Goal: Find specific fact: Find specific fact

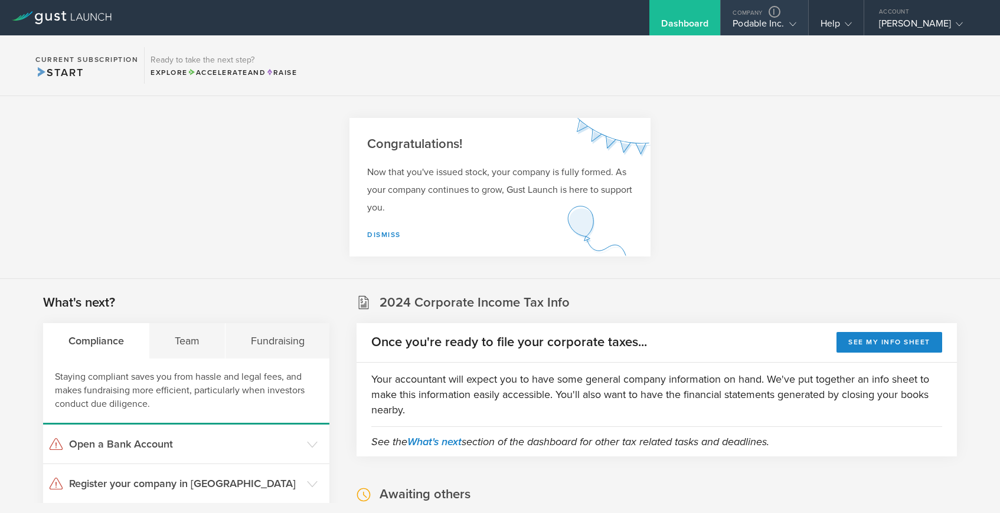
click at [760, 25] on div "Podable Inc." at bounding box center [763, 27] width 63 height 18
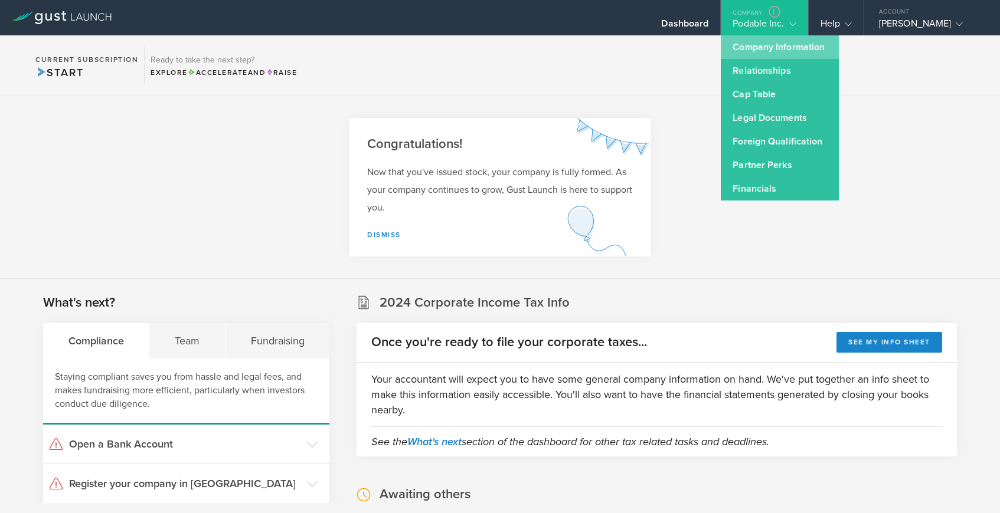
click at [759, 46] on link "Company Information" at bounding box center [779, 47] width 118 height 24
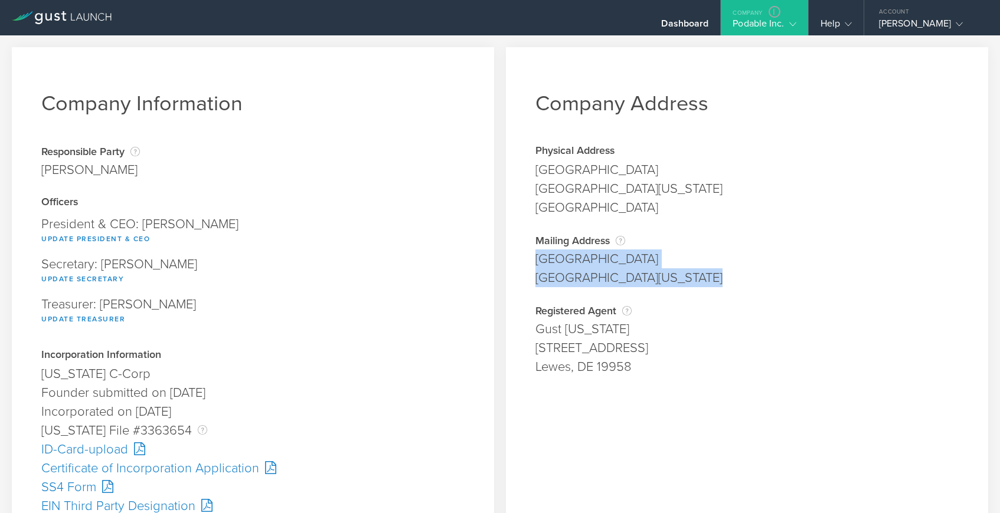
drag, startPoint x: 536, startPoint y: 256, endPoint x: 733, endPoint y: 279, distance: 198.4
click at [733, 279] on span "[STREET_ADDRESS][US_STATE]" at bounding box center [746, 269] width 423 height 38
copy span "[STREET_ADDRESS][US_STATE]"
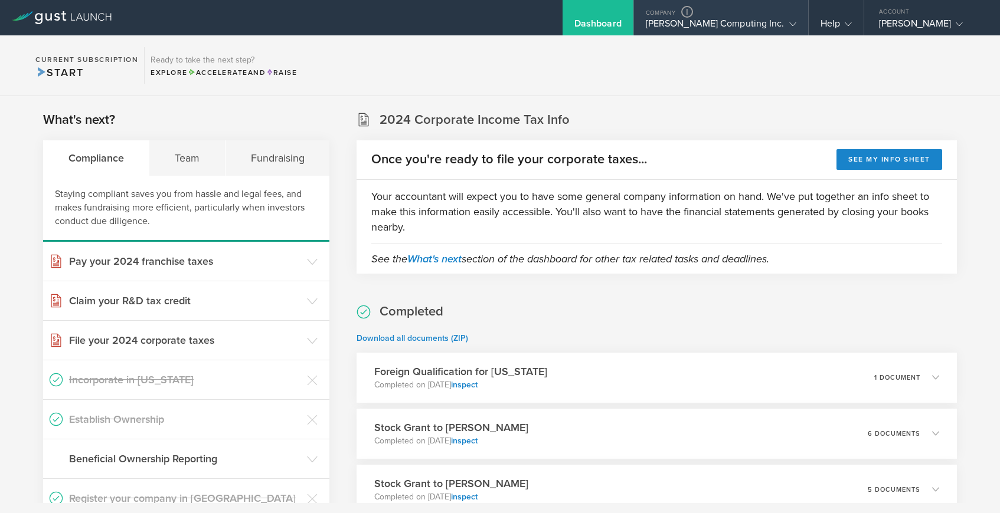
click at [724, 25] on div "Ludwig Computing Inc." at bounding box center [721, 27] width 150 height 18
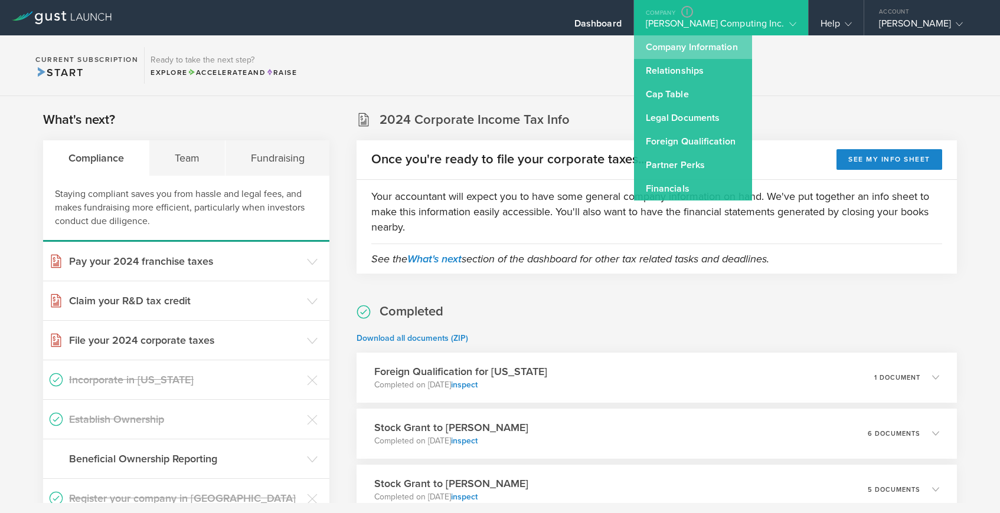
click at [725, 44] on link "Company Information" at bounding box center [693, 47] width 118 height 24
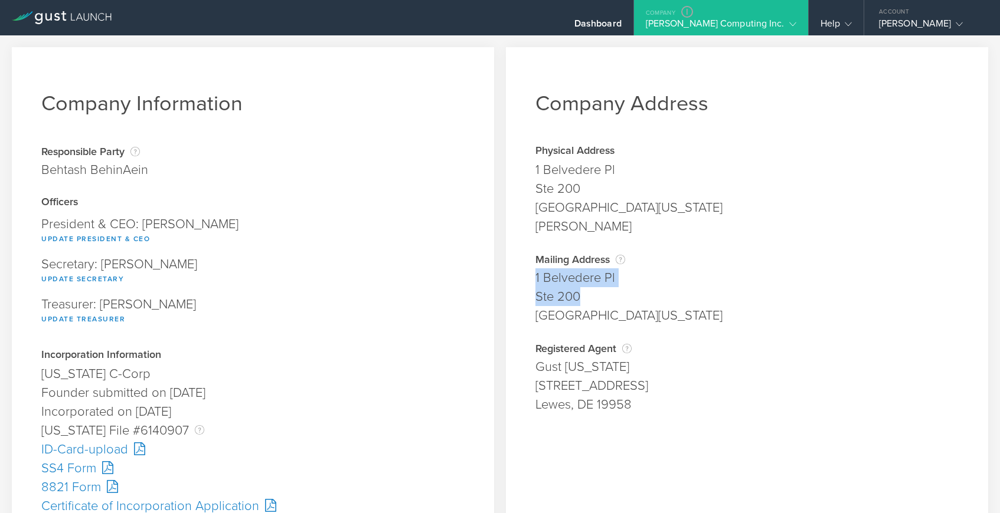
drag, startPoint x: 536, startPoint y: 276, endPoint x: 619, endPoint y: 292, distance: 84.7
click at [619, 292] on span "1 Belvedere Pl Ste 200 Mill Valley, California 94941" at bounding box center [746, 296] width 423 height 57
copy span "1 Belvedere Pl Ste 200"
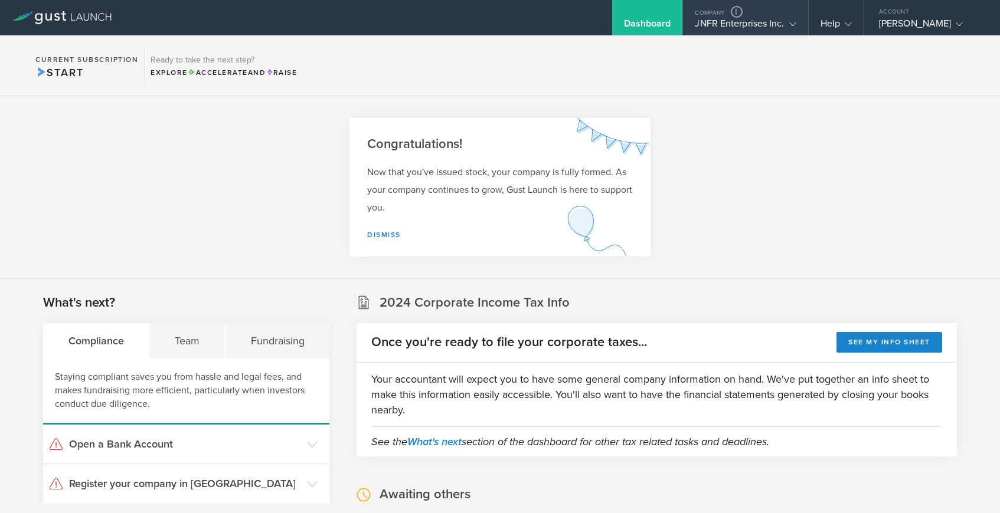
click at [732, 23] on div "JNFR Enterprises Inc." at bounding box center [745, 27] width 101 height 18
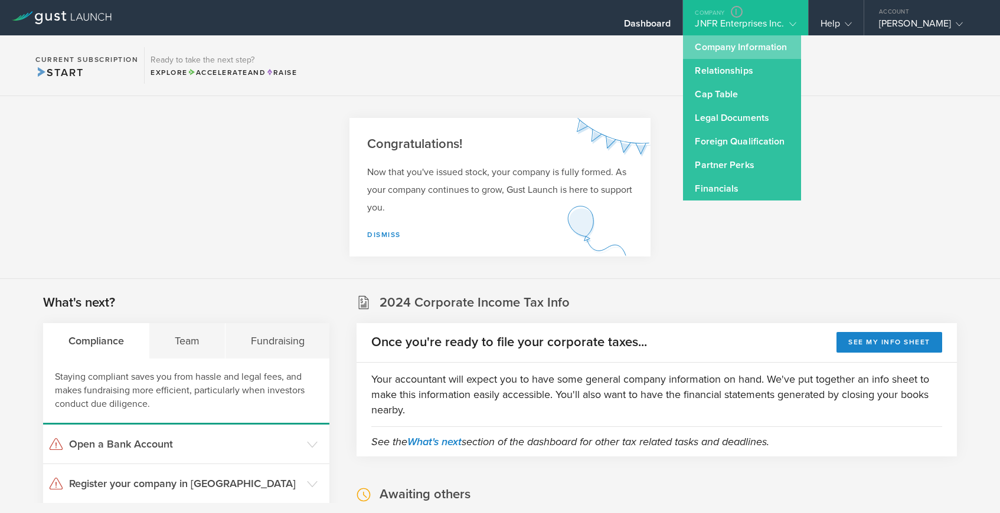
click at [722, 53] on link "Company Information" at bounding box center [742, 47] width 118 height 24
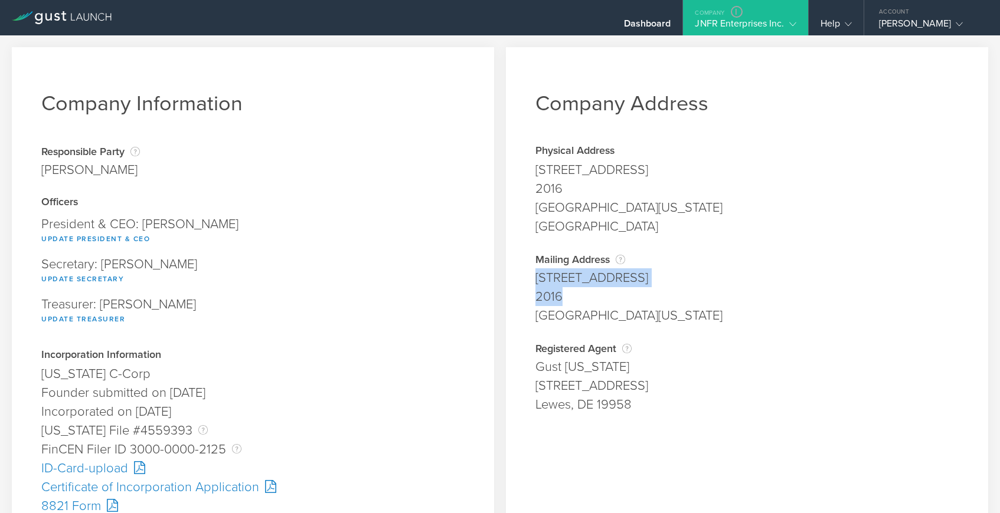
drag, startPoint x: 538, startPoint y: 279, endPoint x: 588, endPoint y: 293, distance: 51.6
click at [588, 293] on span "999 SW 1st Ave 2016 Miami, Florida 33130" at bounding box center [746, 296] width 423 height 57
copy span "999 SW 1st Ave 2016"
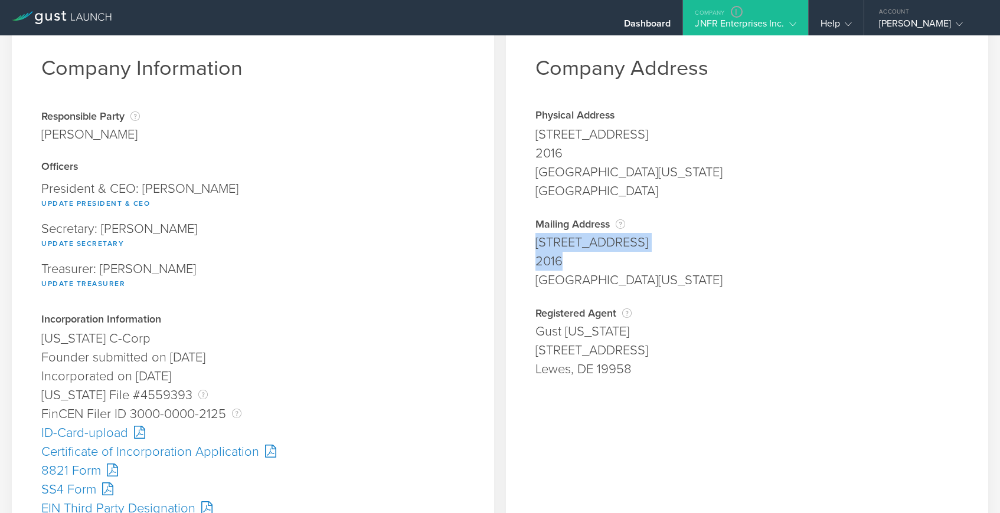
scroll to position [51, 0]
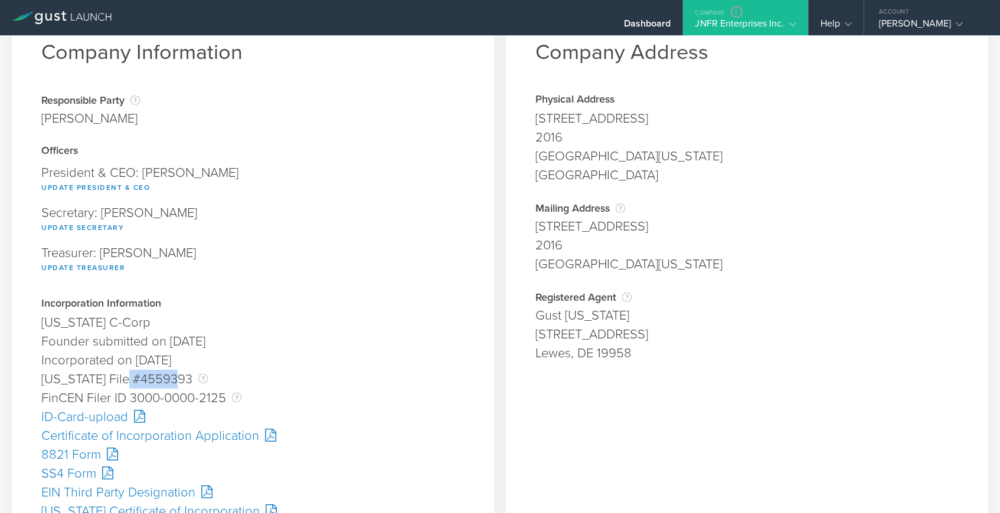
drag, startPoint x: 130, startPoint y: 381, endPoint x: 180, endPoint y: 382, distance: 50.2
click at [180, 382] on div "Delaware File #4559393 The Delaware File Number is issued by the state of Delaw…" at bounding box center [252, 379] width 423 height 19
copy div "4559393"
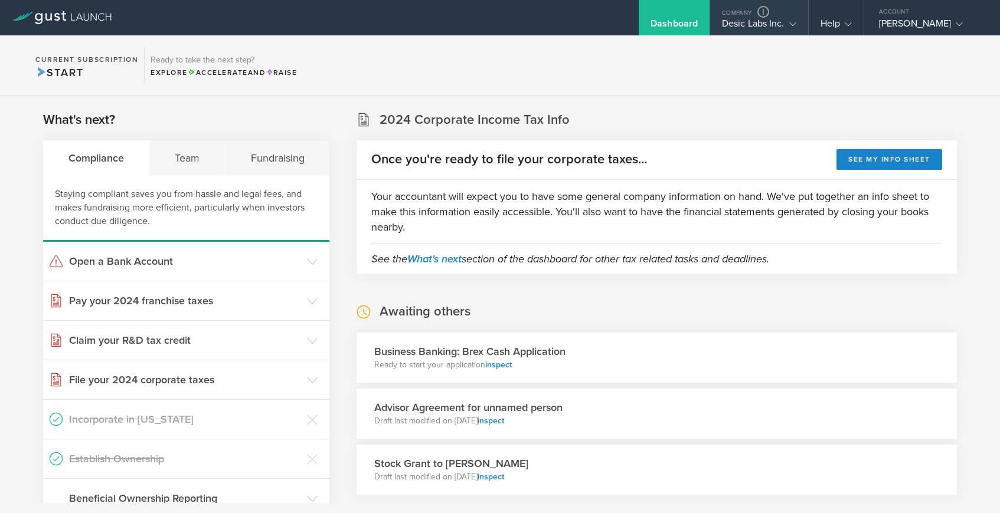
click at [749, 30] on div "Desic Labs Inc." at bounding box center [759, 27] width 74 height 18
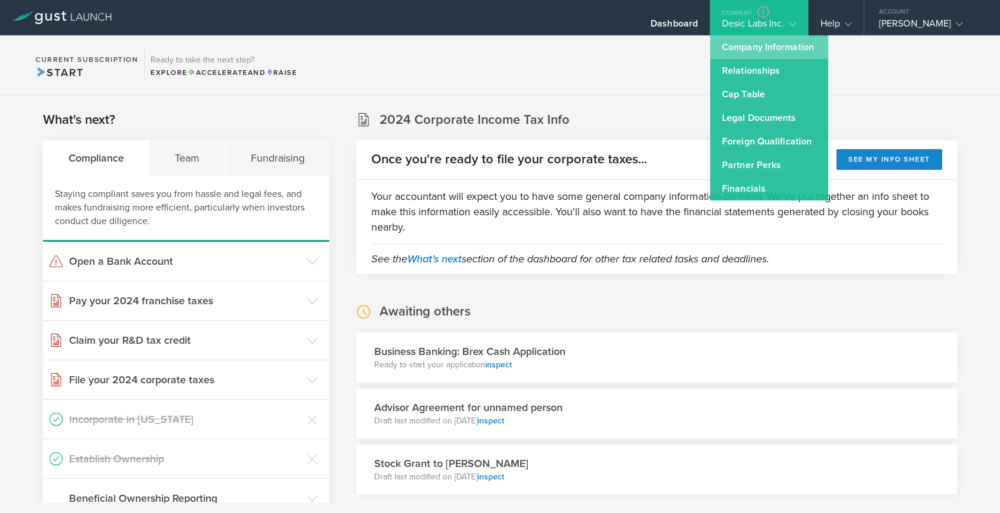
click at [746, 48] on link "Company Information" at bounding box center [769, 47] width 118 height 24
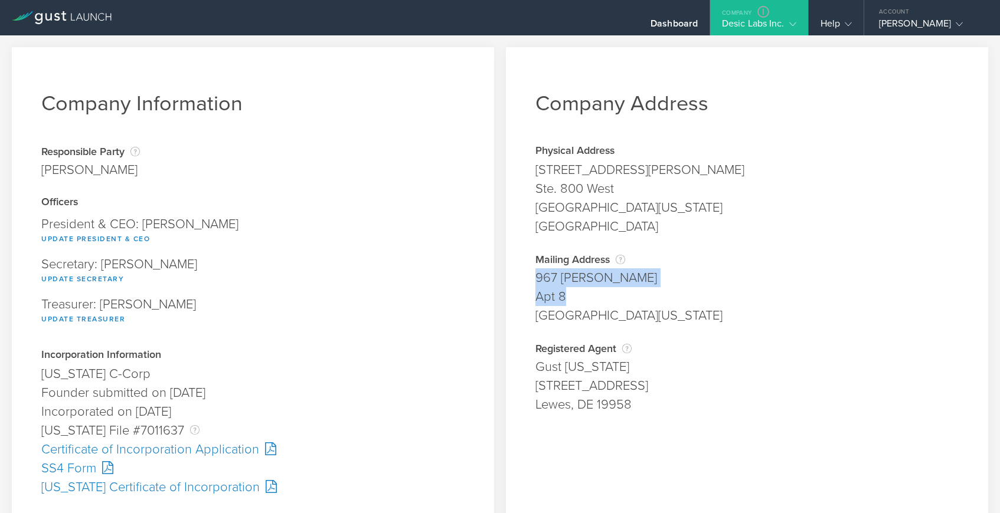
drag, startPoint x: 535, startPoint y: 279, endPoint x: 594, endPoint y: 300, distance: 62.4
click at [594, 300] on span "967 Hammond Apt 8 West Hollywood, California 90069" at bounding box center [746, 296] width 423 height 57
copy span "967 Hammond Apt 8"
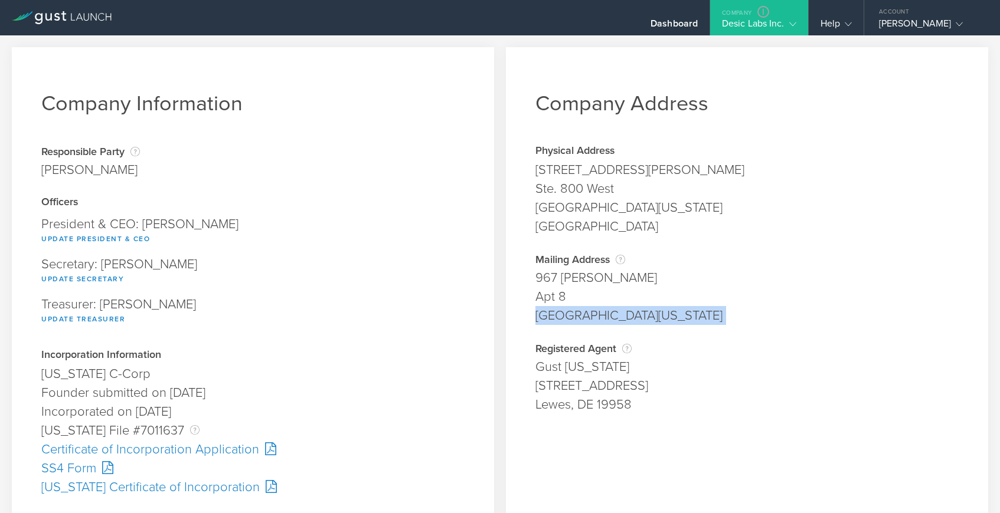
drag, startPoint x: 538, startPoint y: 315, endPoint x: 664, endPoint y: 325, distance: 126.0
click at [664, 325] on div "West Hollywood, California 90069" at bounding box center [746, 315] width 423 height 19
copy div "West Hollywood, Califo"
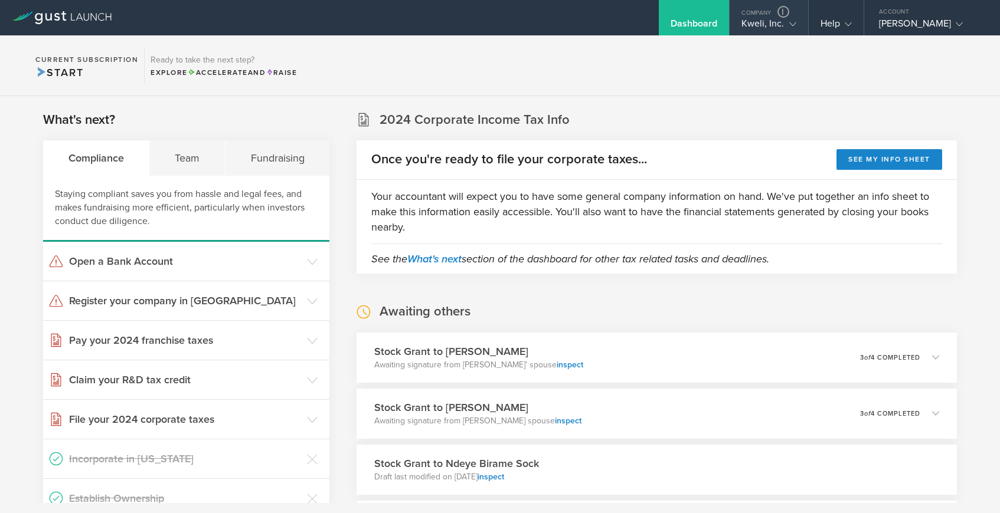
click at [767, 25] on div "Kweli, Inc." at bounding box center [768, 27] width 54 height 18
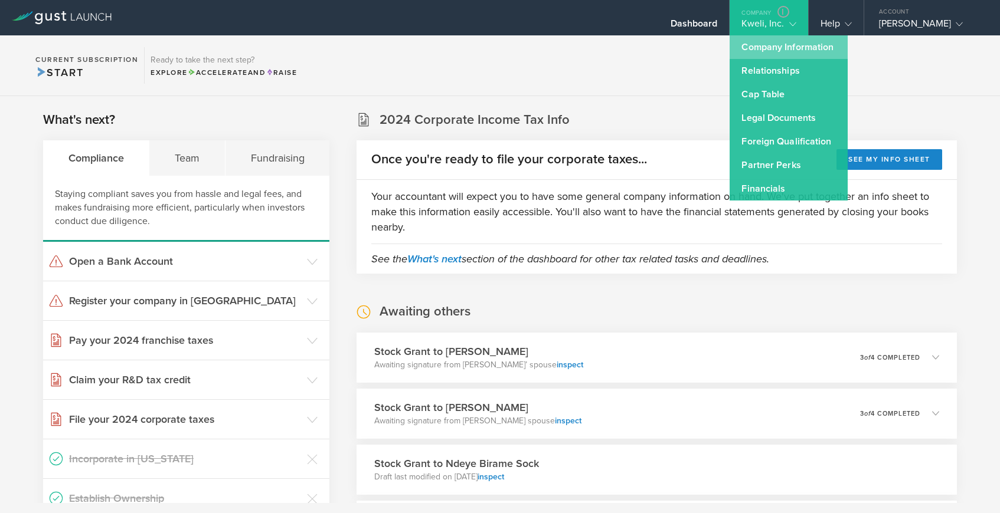
click at [761, 47] on link "Company Information" at bounding box center [788, 47] width 118 height 24
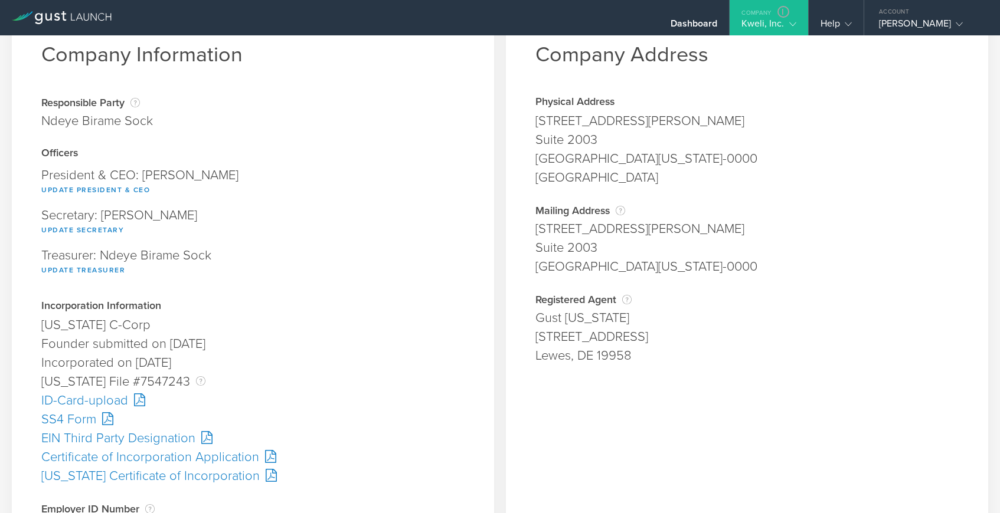
scroll to position [50, 0]
drag, startPoint x: 129, startPoint y: 381, endPoint x: 176, endPoint y: 382, distance: 46.6
click at [176, 382] on div "[US_STATE] File #7547243 The [US_STATE] File Number is issued by the state of […" at bounding box center [252, 380] width 423 height 19
copy div "7547243"
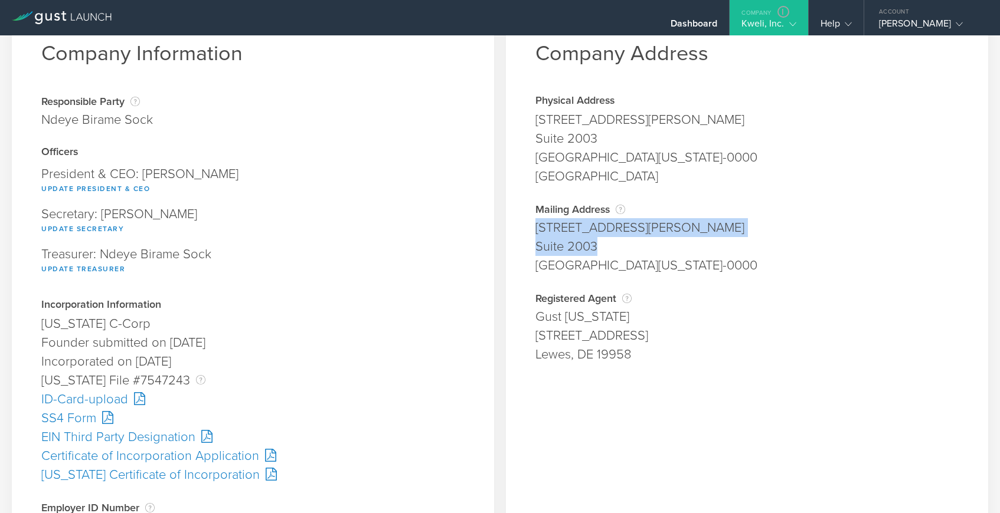
drag, startPoint x: 536, startPoint y: 227, endPoint x: 613, endPoint y: 251, distance: 81.0
click at [613, 251] on span "[STREET_ADDRESS][PERSON_NAME][US_STATE]" at bounding box center [746, 246] width 423 height 57
copy span "[STREET_ADDRESS][PERSON_NAME]"
